Goal: Task Accomplishment & Management: Use online tool/utility

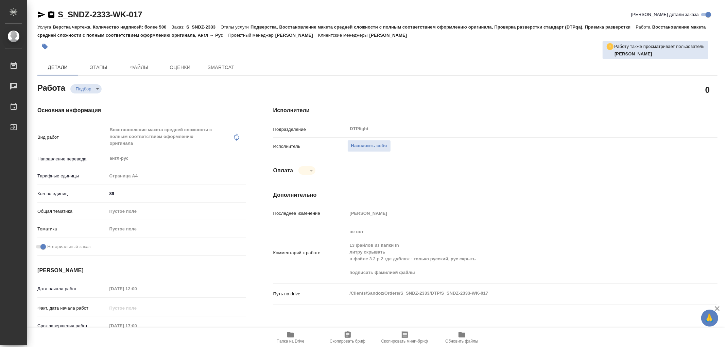
type textarea "x"
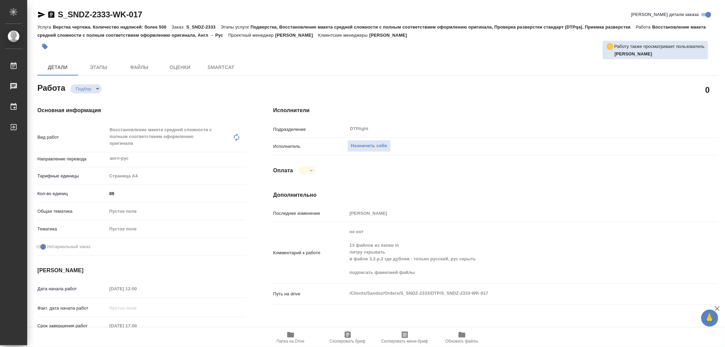
type textarea "x"
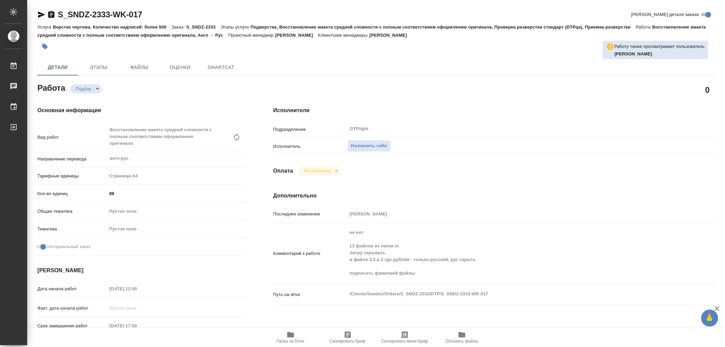
type textarea "x"
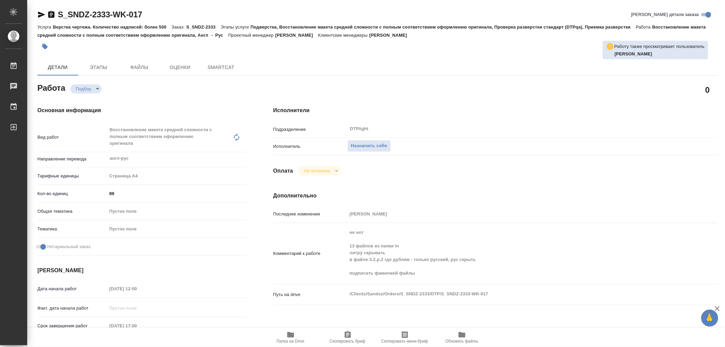
type textarea "x"
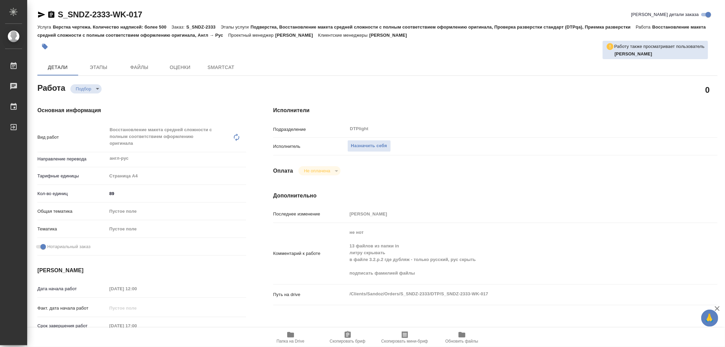
type textarea "x"
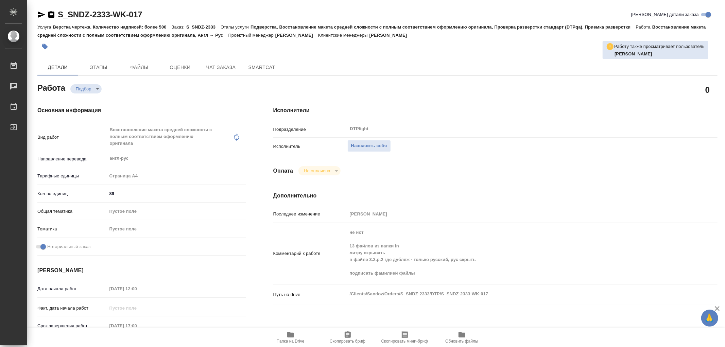
type textarea "x"
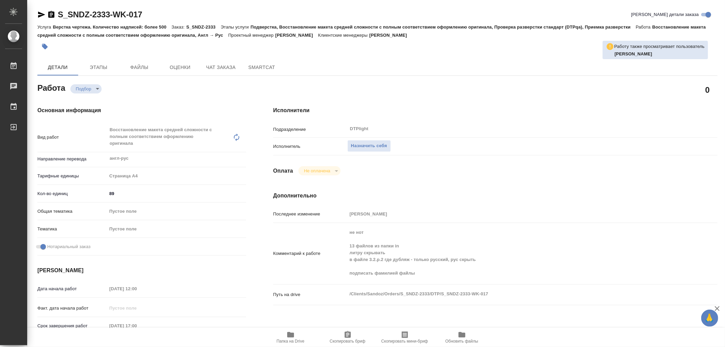
type textarea "x"
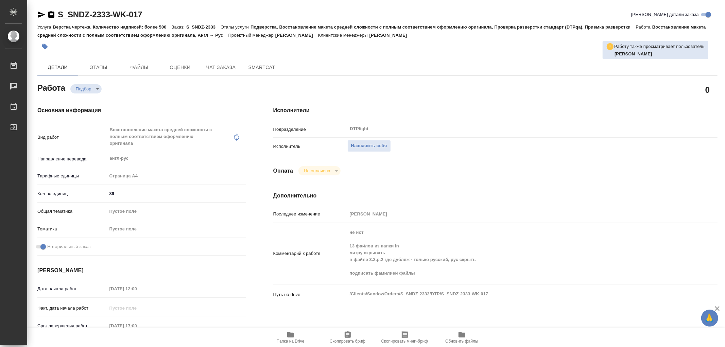
click at [283, 334] on span "Папка на Drive" at bounding box center [290, 337] width 49 height 13
type textarea "x"
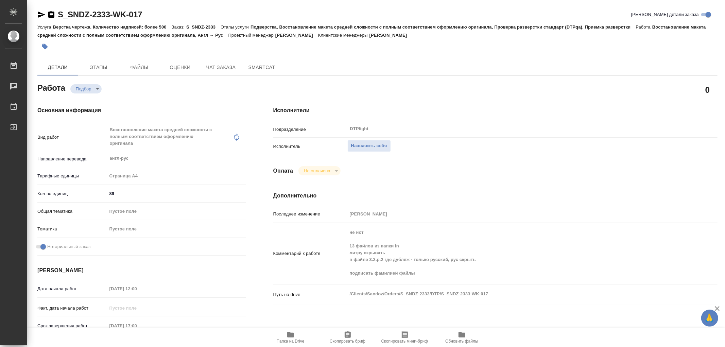
type textarea "x"
click at [295, 334] on span "Папка на Drive" at bounding box center [290, 337] width 49 height 13
click at [287, 332] on icon "button" at bounding box center [291, 335] width 8 height 8
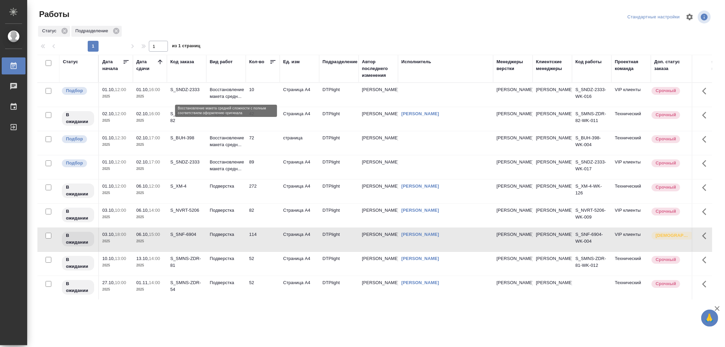
click at [232, 88] on p "Восстановление макета средн..." at bounding box center [226, 93] width 33 height 14
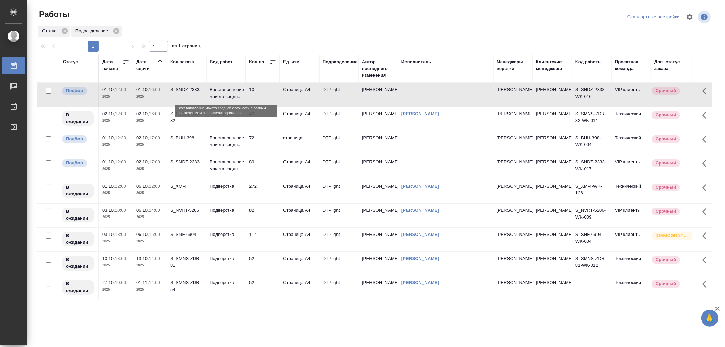
click at [232, 88] on p "Восстановление макета средн..." at bounding box center [226, 93] width 33 height 14
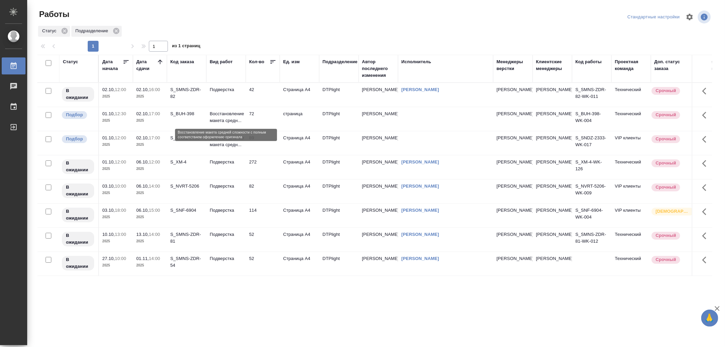
click at [240, 120] on p "Восстановление макета средн..." at bounding box center [226, 117] width 33 height 14
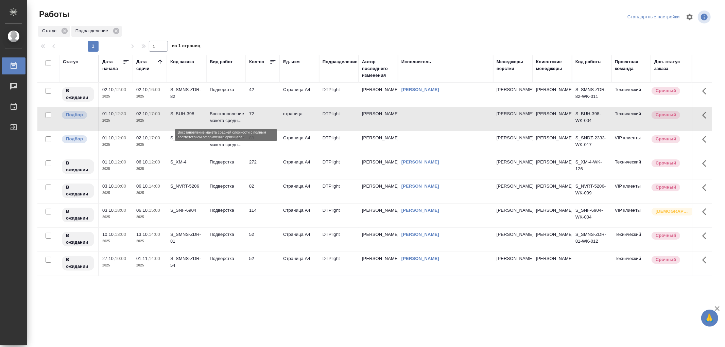
click at [240, 120] on p "Восстановление макета средн..." at bounding box center [226, 117] width 33 height 14
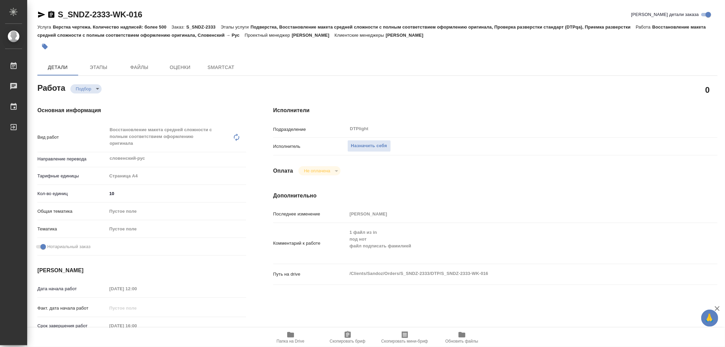
type textarea "x"
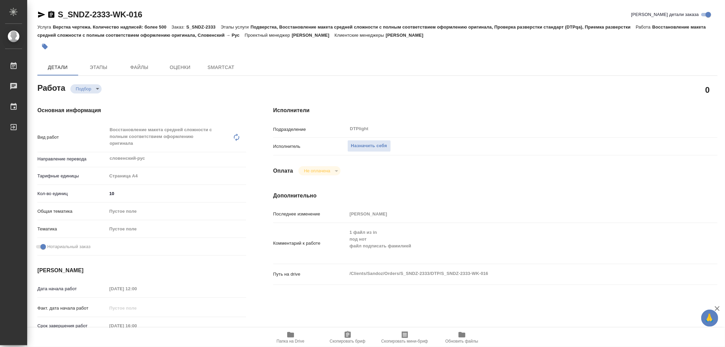
type textarea "x"
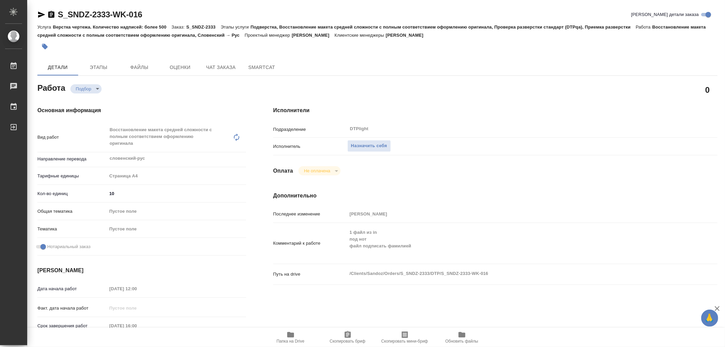
type textarea "x"
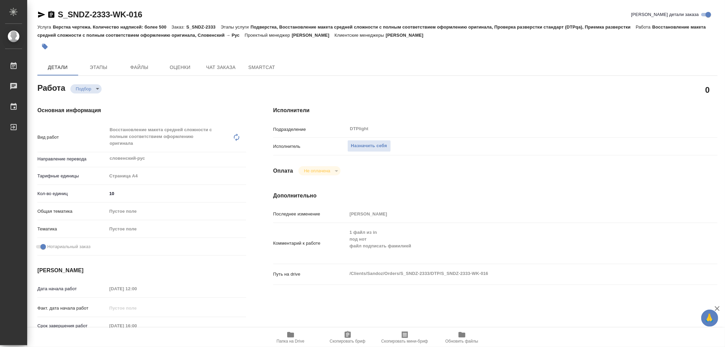
type textarea "x"
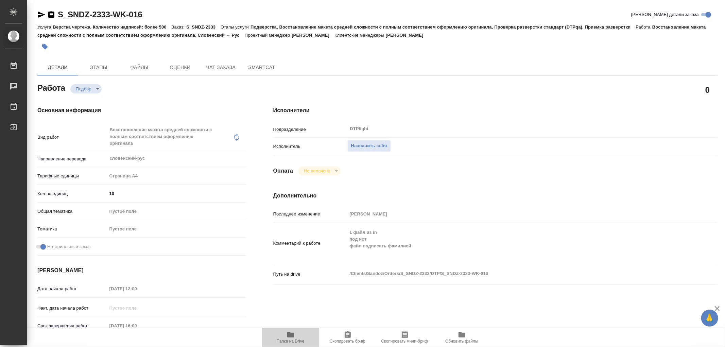
click at [294, 336] on icon "button" at bounding box center [291, 335] width 8 height 8
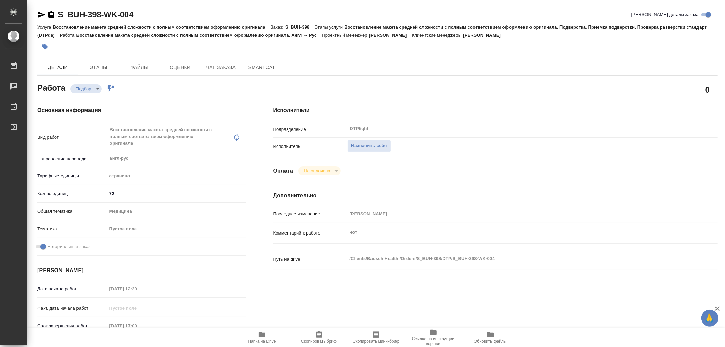
click at [265, 332] on icon "button" at bounding box center [262, 335] width 8 height 8
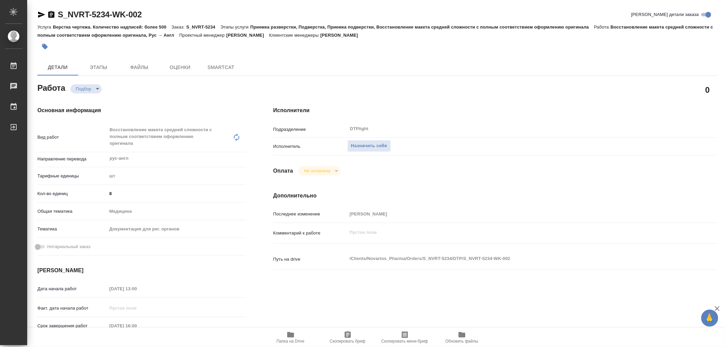
type textarea "x"
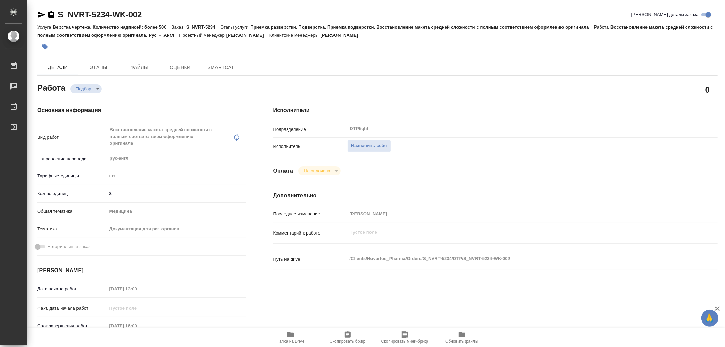
type textarea "x"
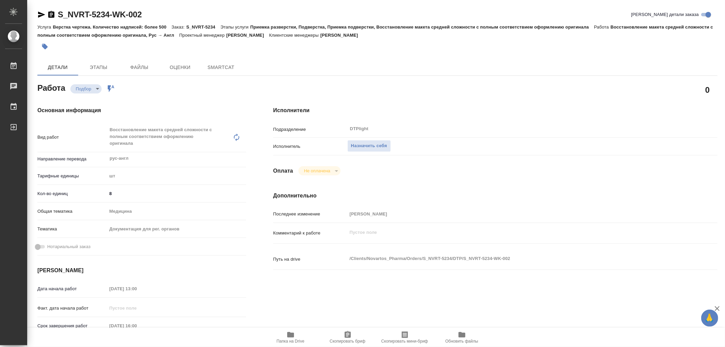
type textarea "x"
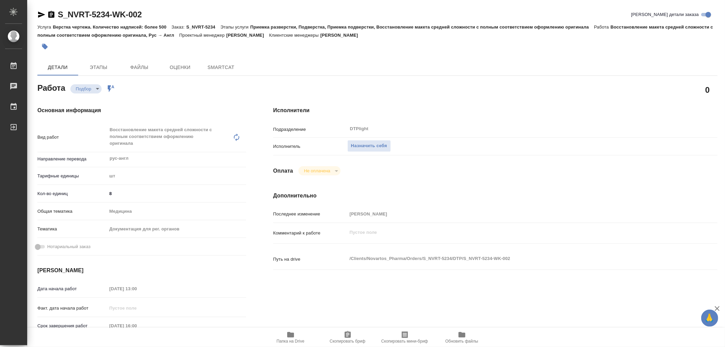
type textarea "x"
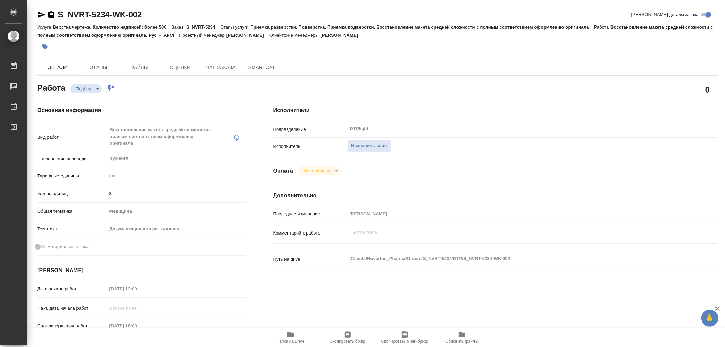
click at [288, 331] on icon "button" at bounding box center [291, 335] width 8 height 8
type textarea "x"
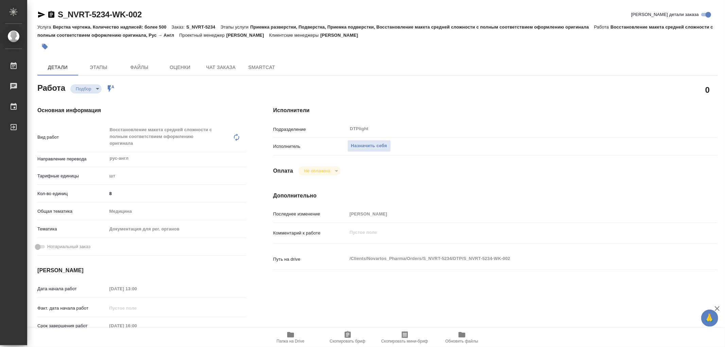
type textarea "x"
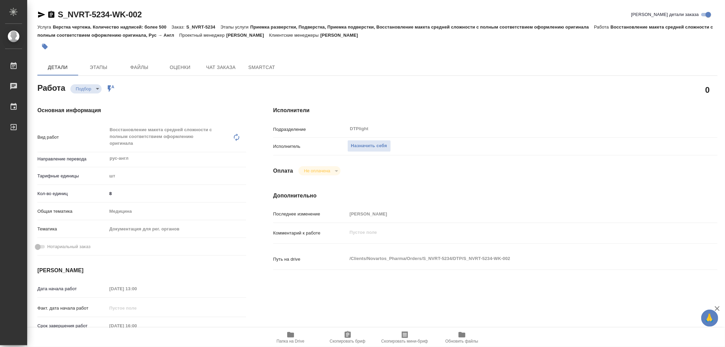
type textarea "x"
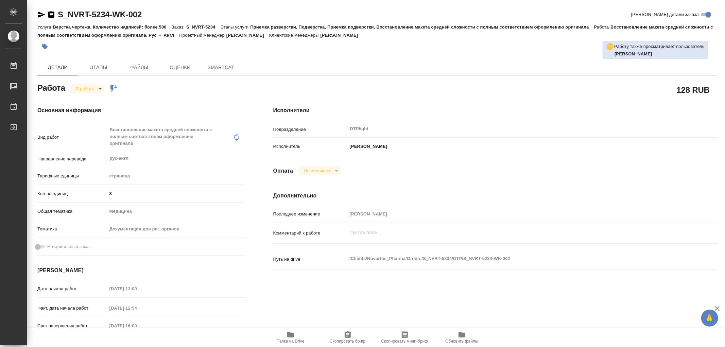
type textarea "x"
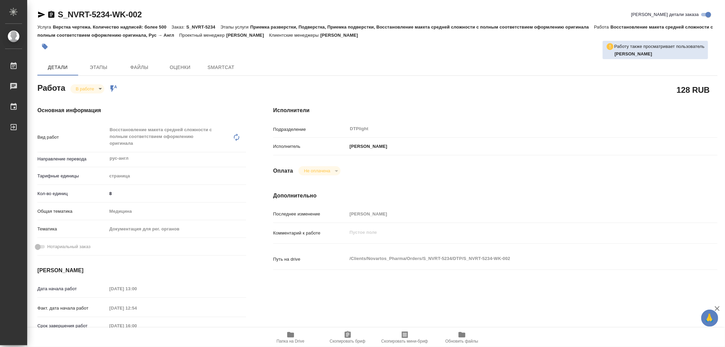
type textarea "x"
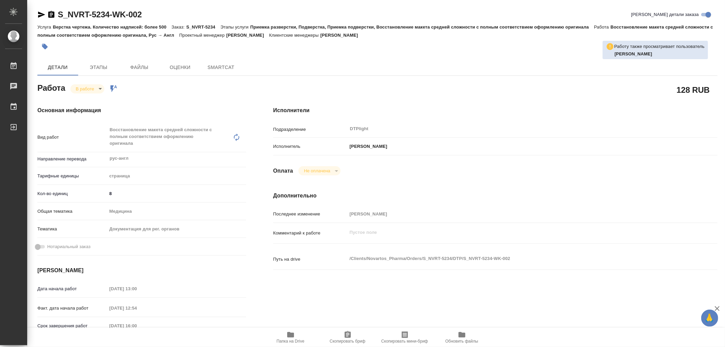
type textarea "x"
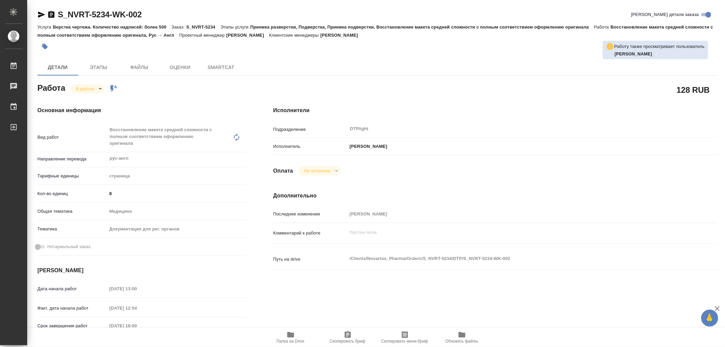
type textarea "x"
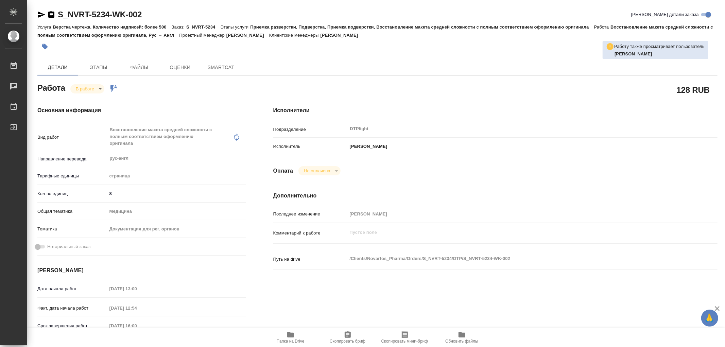
type textarea "x"
